Goal: Navigation & Orientation: Understand site structure

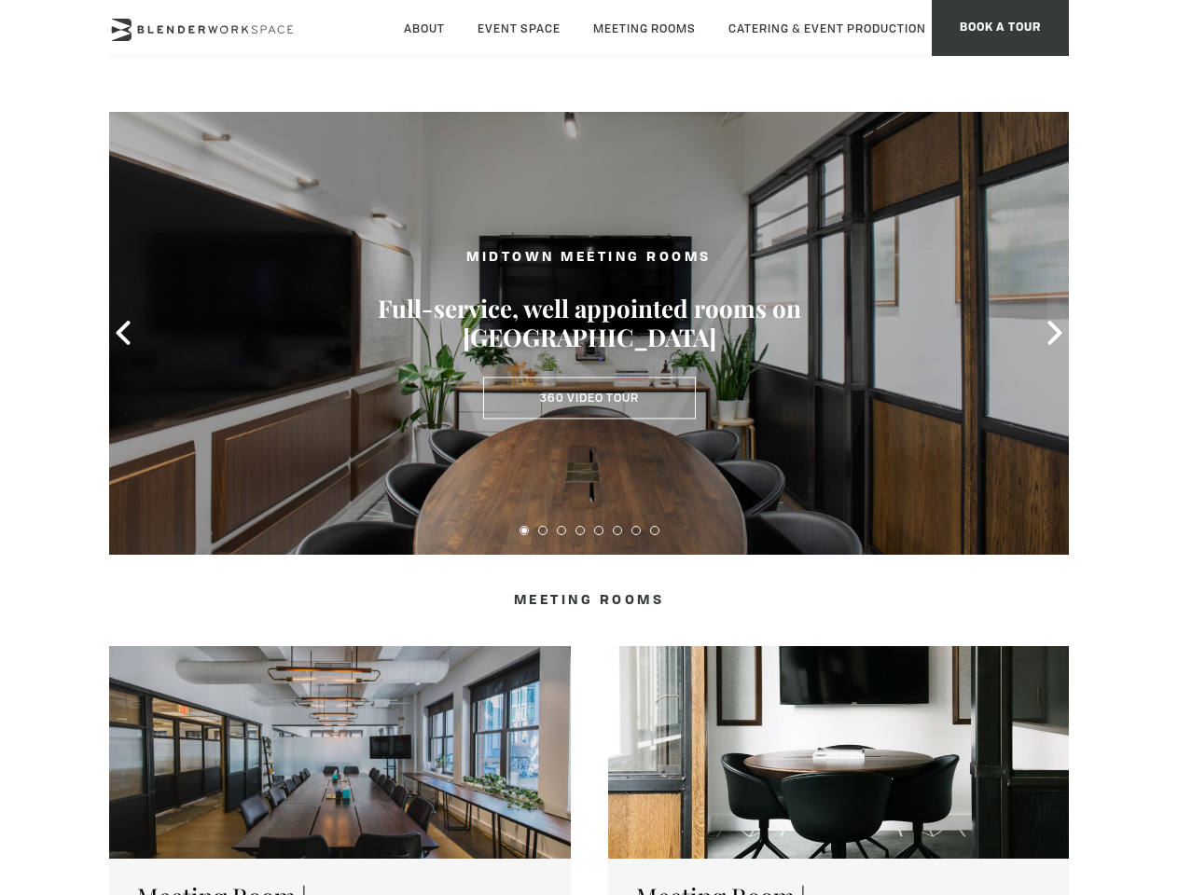
click at [123, 333] on icon at bounding box center [123, 333] width 24 height 24
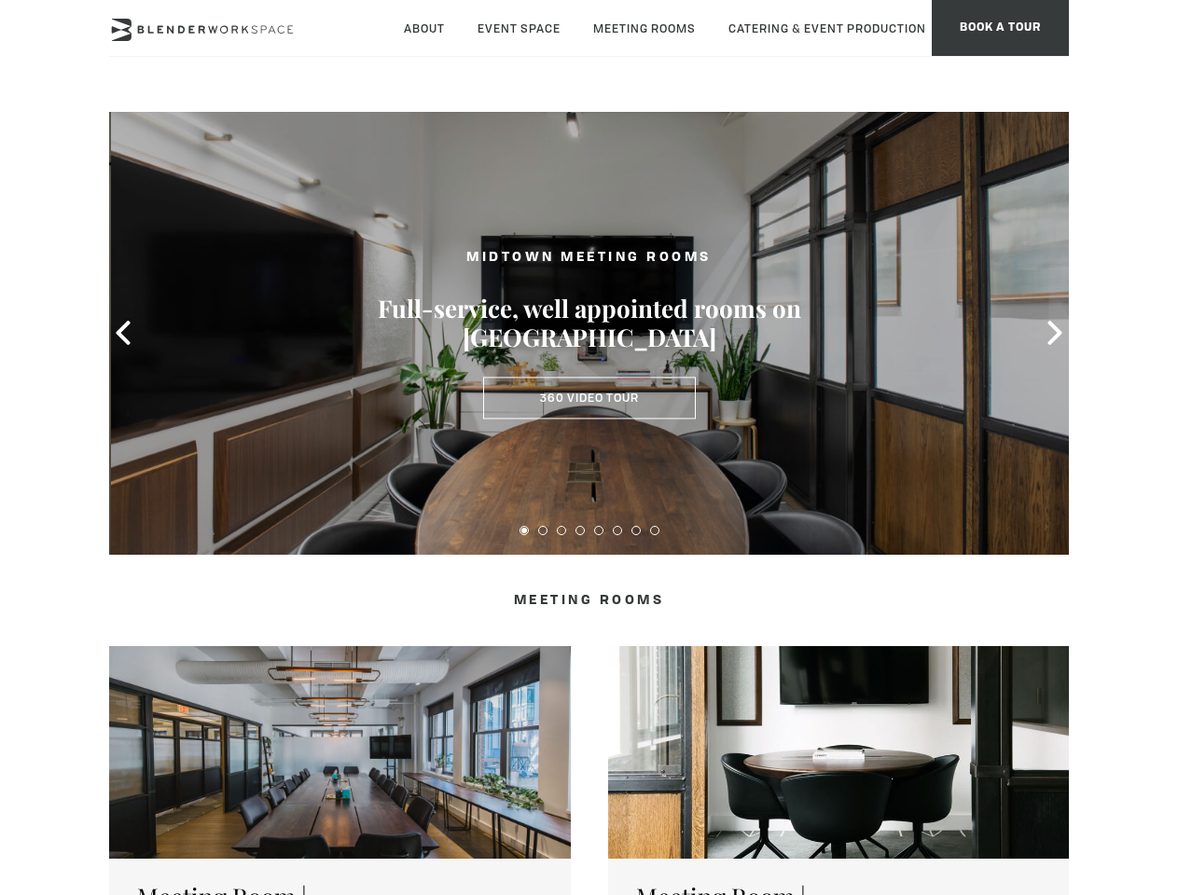
click at [1054, 333] on icon at bounding box center [1054, 333] width 24 height 24
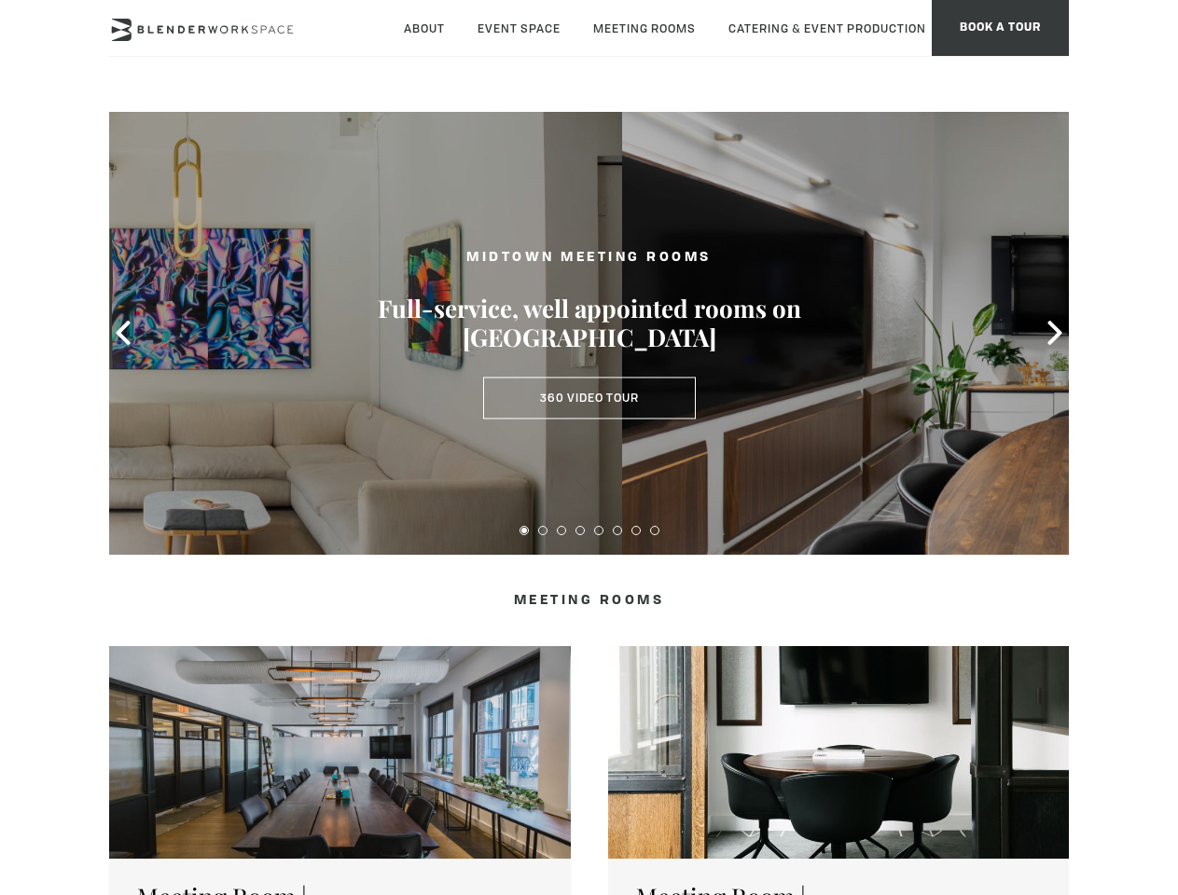
click at [524, 530] on button at bounding box center [523, 530] width 9 height 9
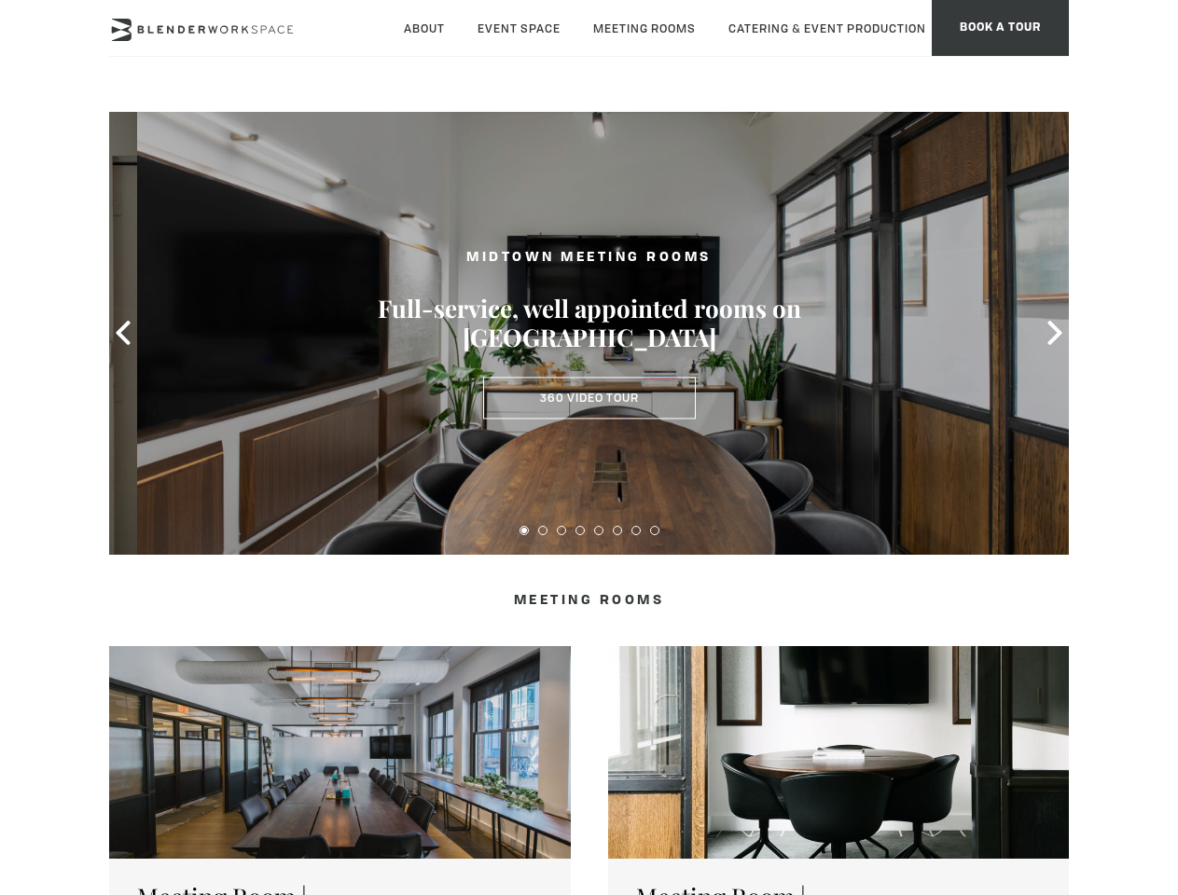
click at [543, 530] on button at bounding box center [542, 530] width 9 height 9
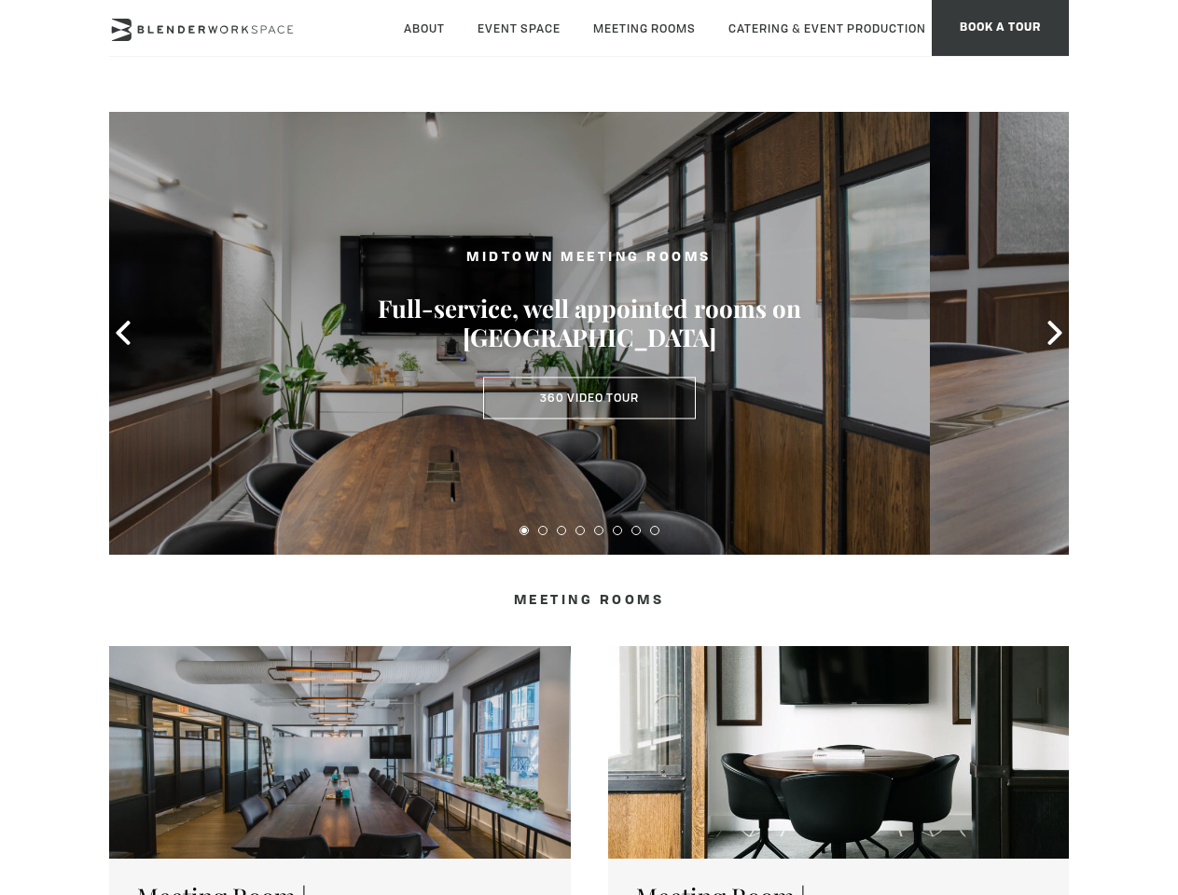
click at [561, 530] on button at bounding box center [561, 530] width 9 height 9
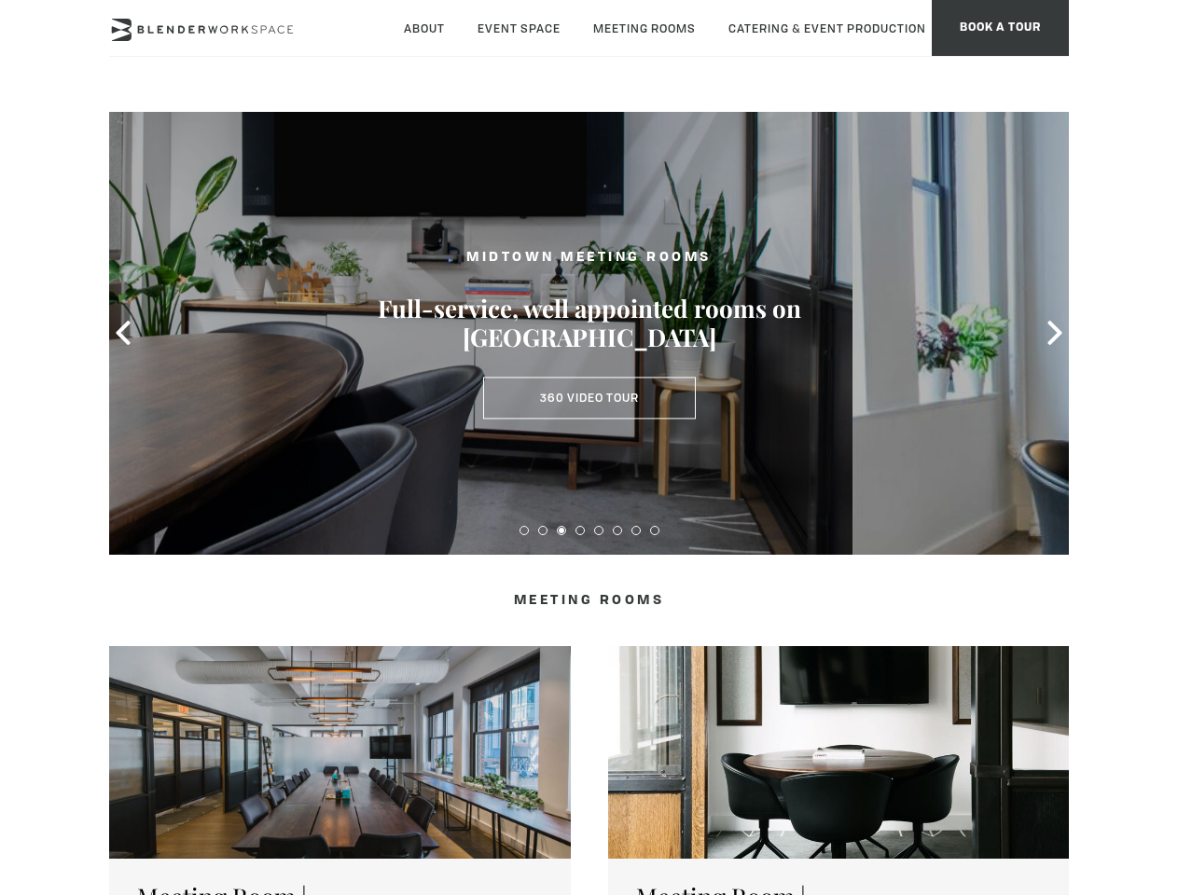
click at [580, 530] on button at bounding box center [579, 530] width 9 height 9
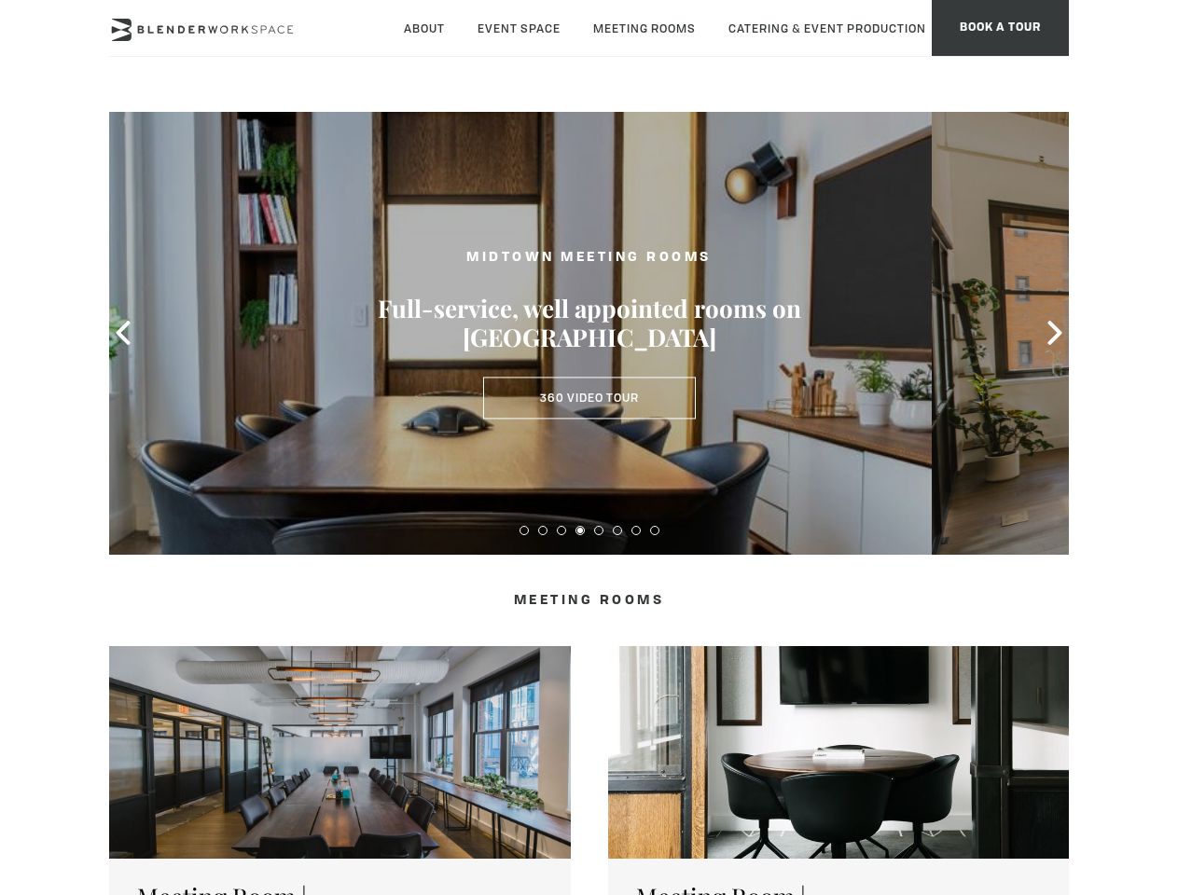
click at [599, 530] on button at bounding box center [598, 530] width 9 height 9
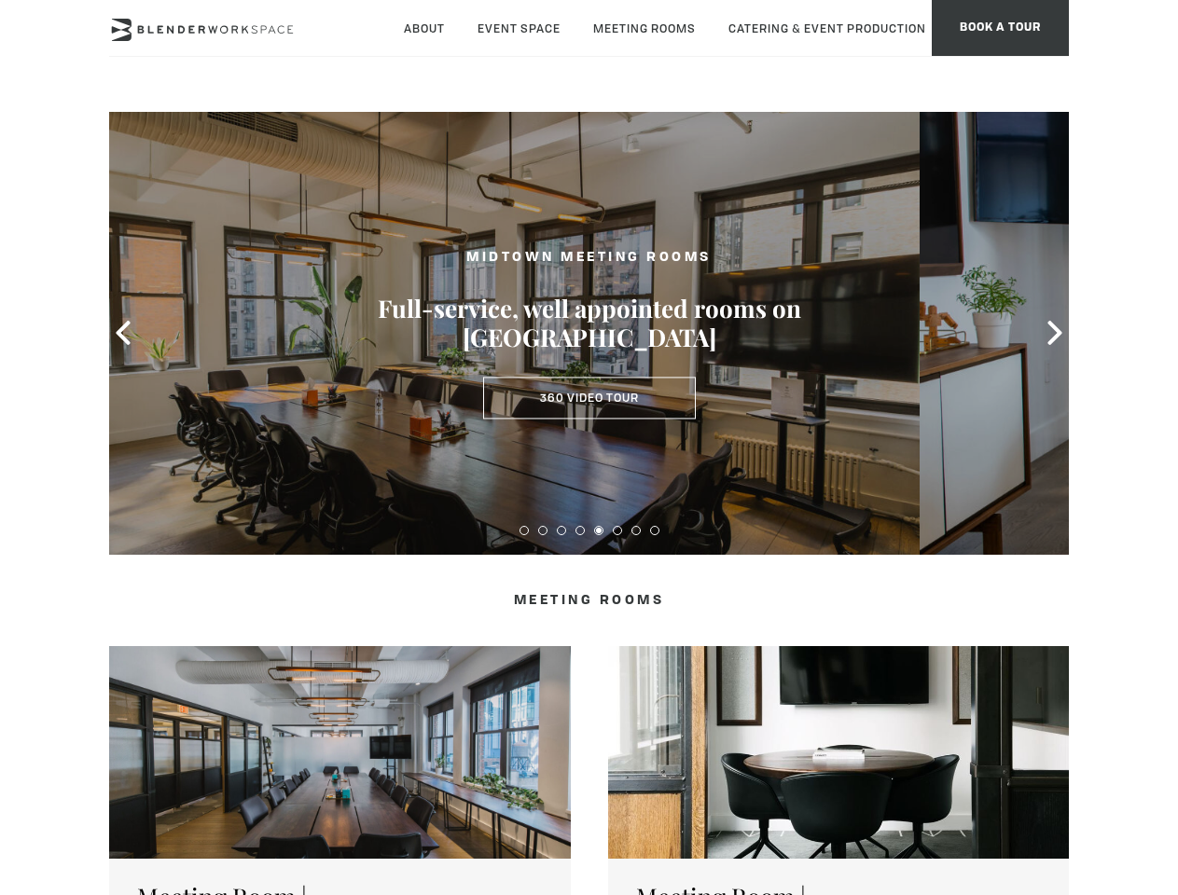
click at [617, 530] on button at bounding box center [617, 530] width 9 height 9
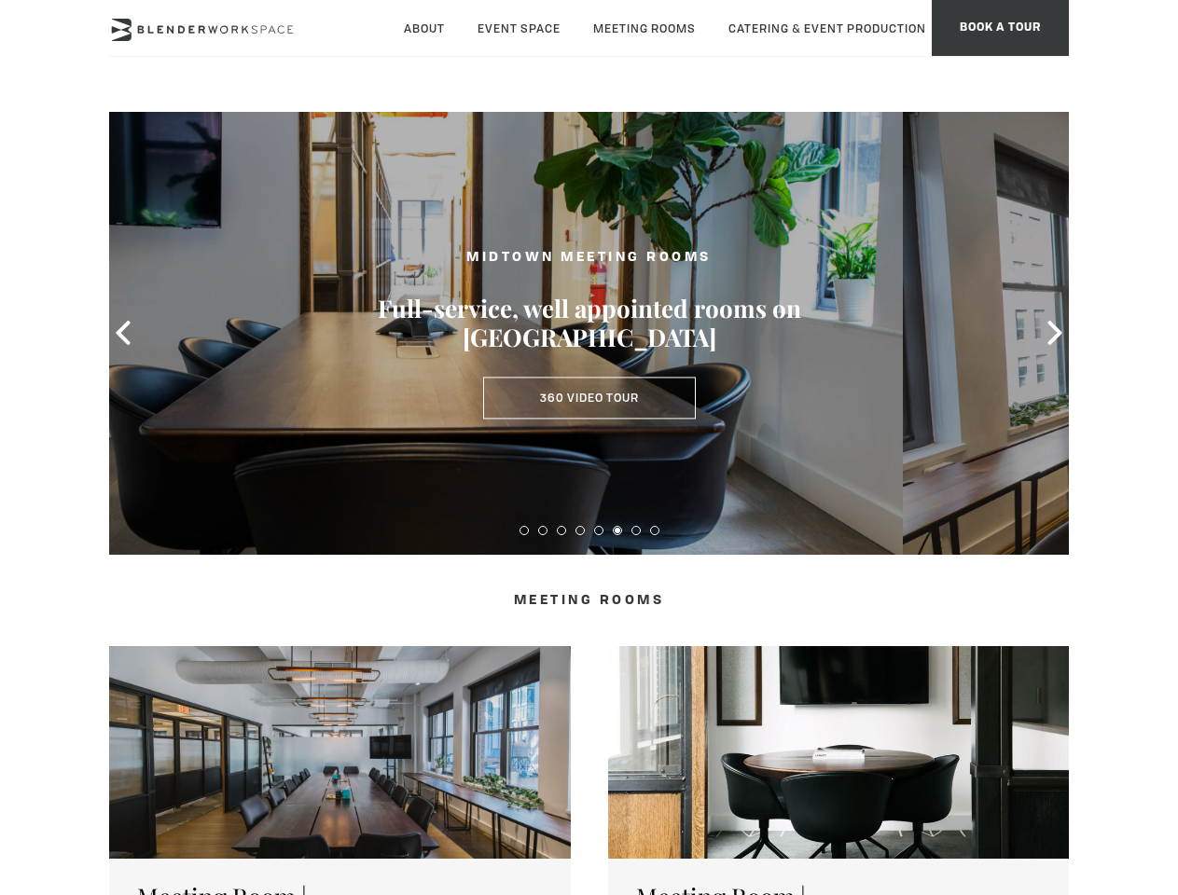
click at [636, 530] on button at bounding box center [635, 530] width 9 height 9
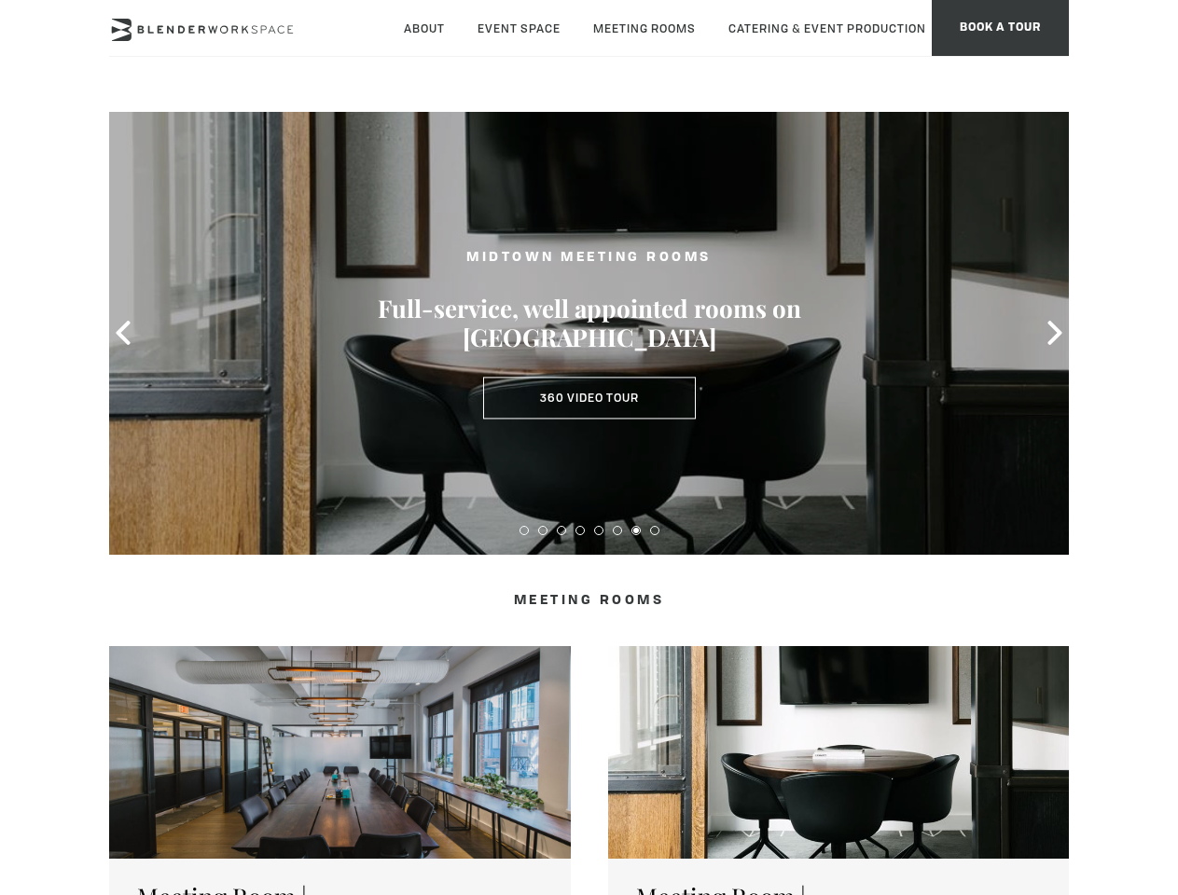
click at [654, 530] on button at bounding box center [654, 530] width 9 height 9
